Goal: Task Accomplishment & Management: Use online tool/utility

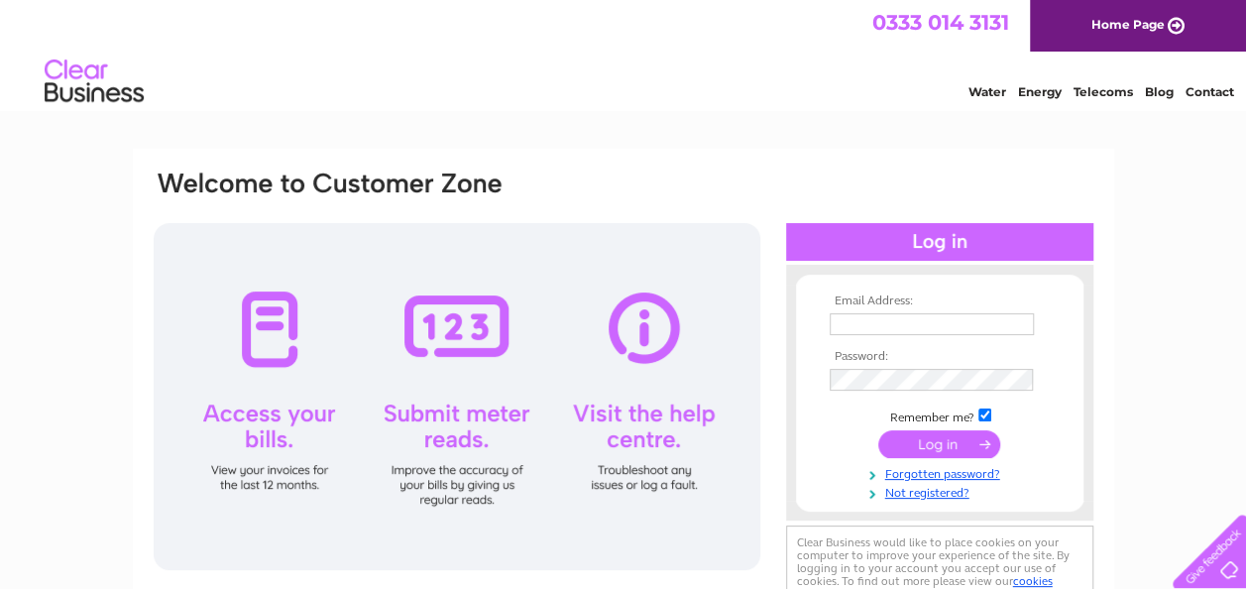
type input "smulliganyewtree@live.co.uk"
click at [451, 321] on div at bounding box center [457, 396] width 607 height 347
click at [915, 432] on input "submit" at bounding box center [939, 444] width 122 height 28
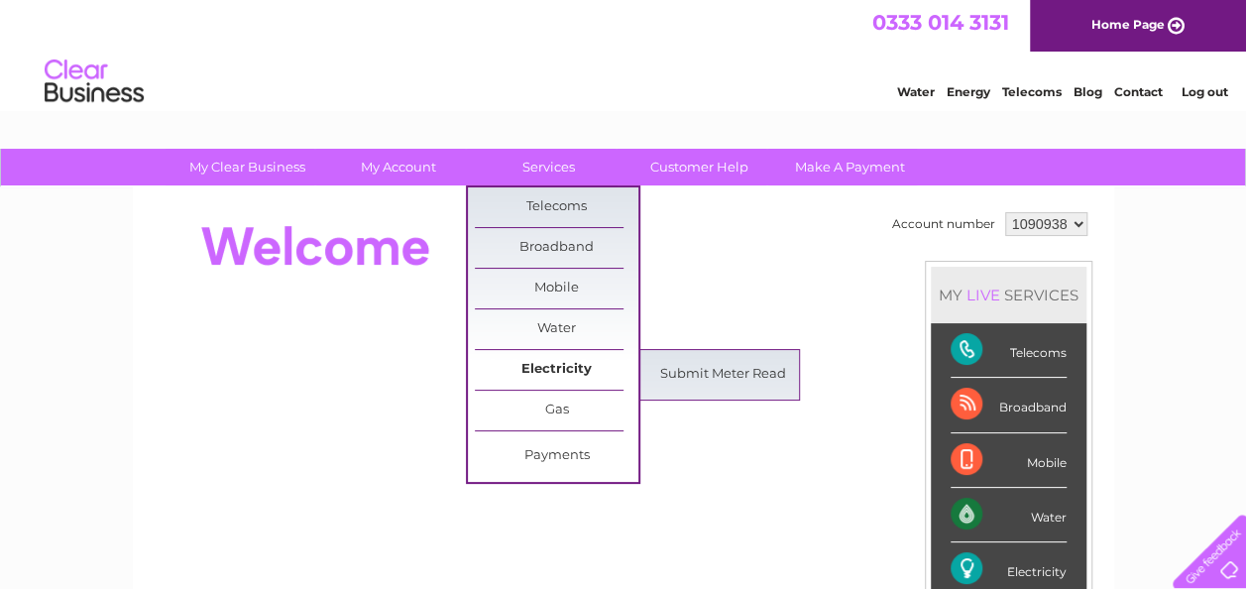
click at [527, 359] on link "Electricity" at bounding box center [557, 370] width 164 height 40
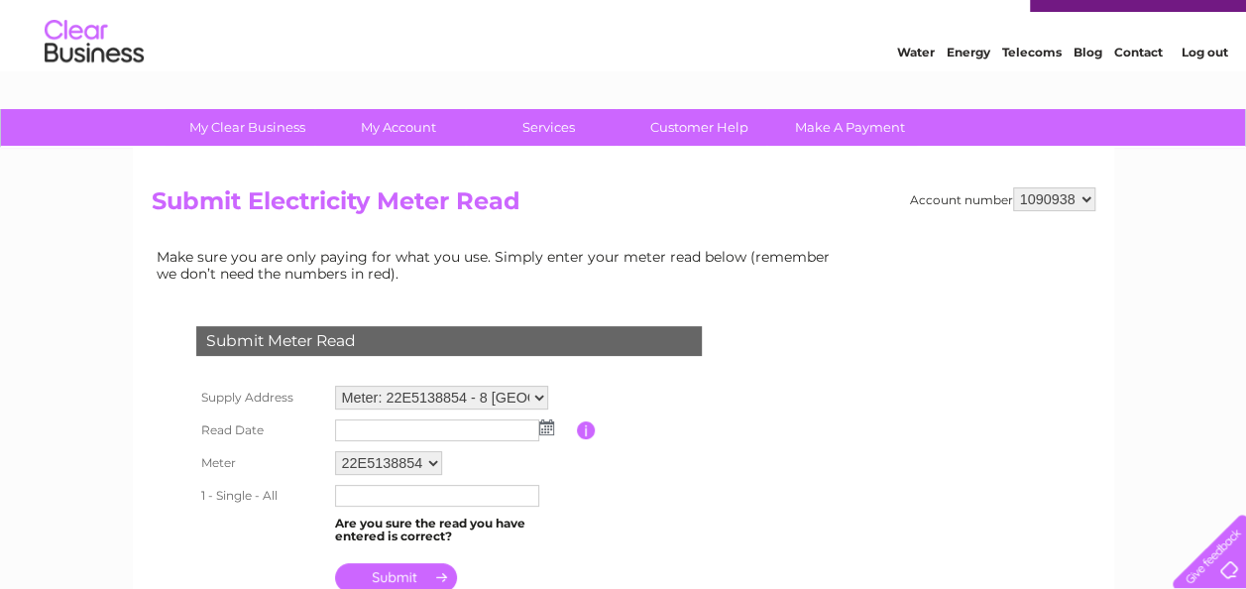
scroll to position [79, 0]
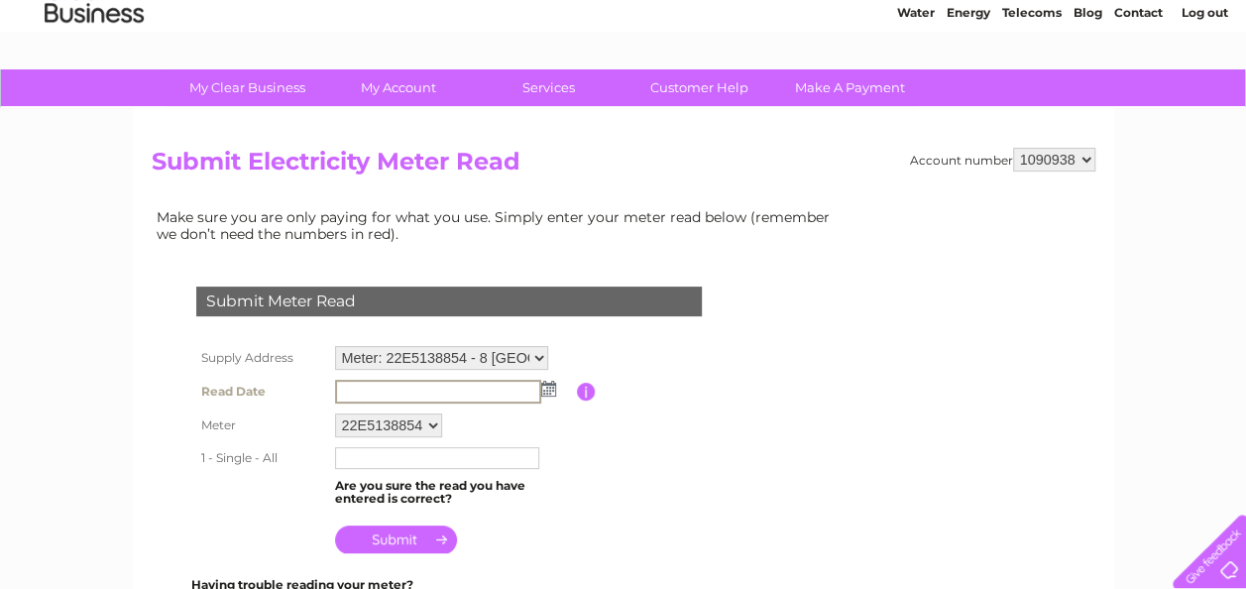
click at [356, 387] on input "text" at bounding box center [438, 392] width 206 height 24
click at [549, 393] on img at bounding box center [546, 388] width 15 height 16
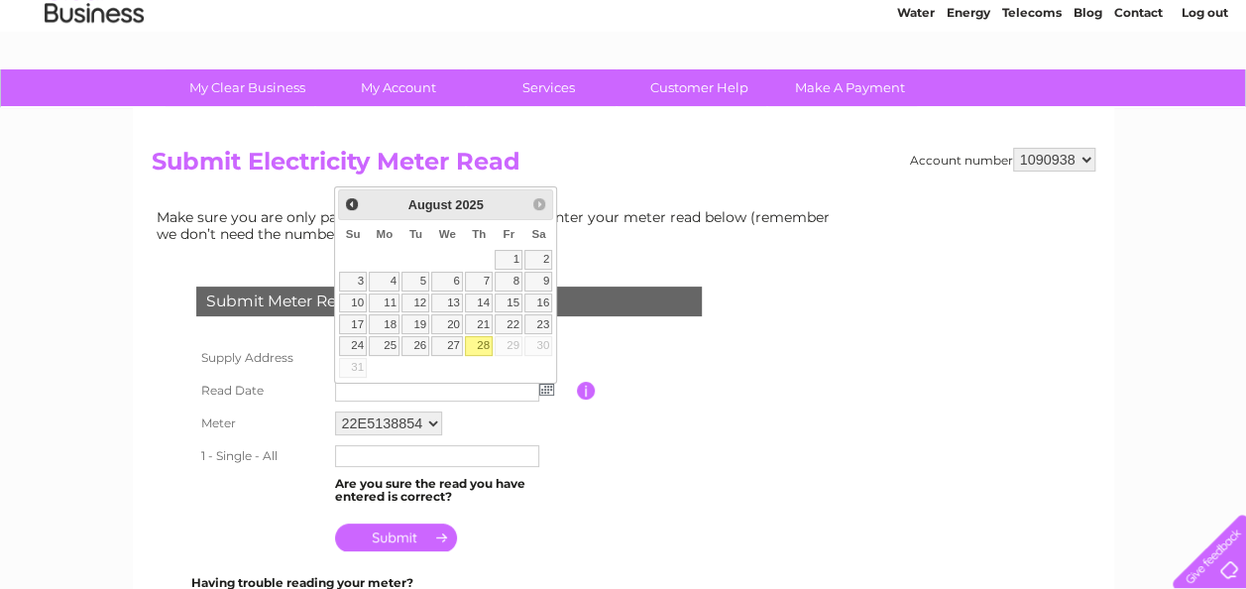
click at [480, 343] on link "28" at bounding box center [479, 346] width 28 height 20
type input "[DATE]"
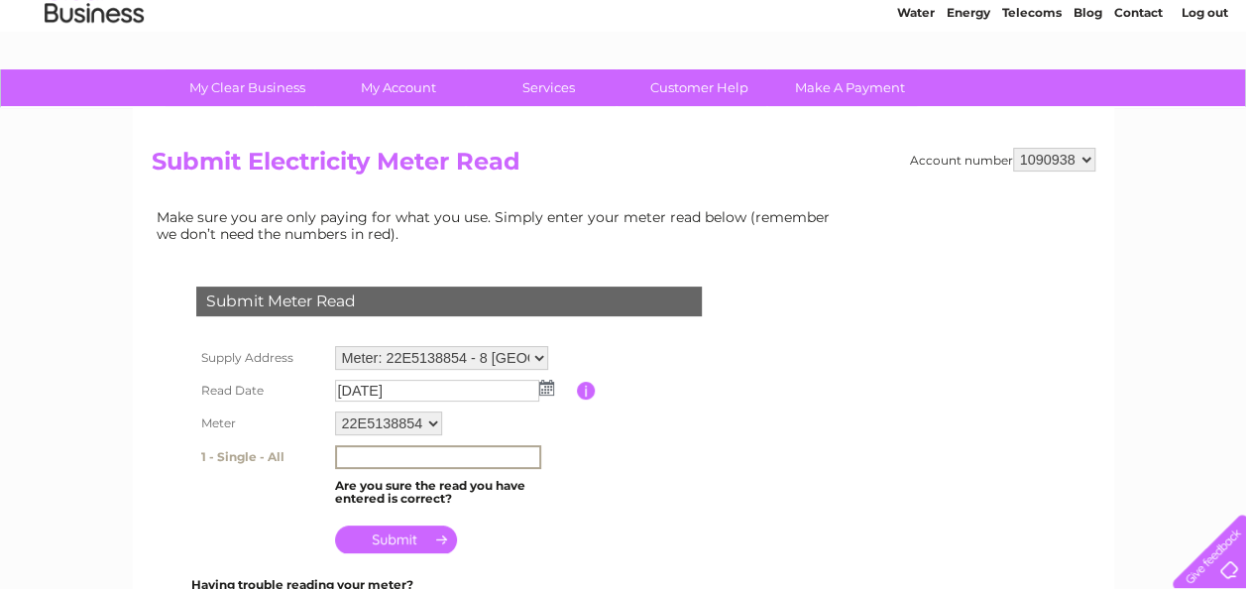
click at [361, 455] on input "text" at bounding box center [438, 457] width 206 height 24
type input "00357"
click at [400, 535] on input "submit" at bounding box center [396, 538] width 122 height 28
